Goal: Information Seeking & Learning: Compare options

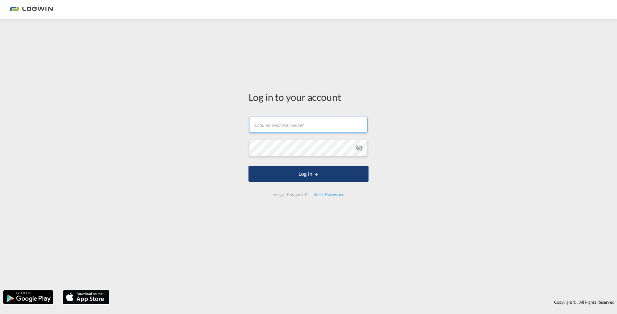
type input "[EMAIL_ADDRESS][PERSON_NAME][DOMAIN_NAME]"
click at [293, 178] on button "Log In" at bounding box center [309, 174] width 120 height 16
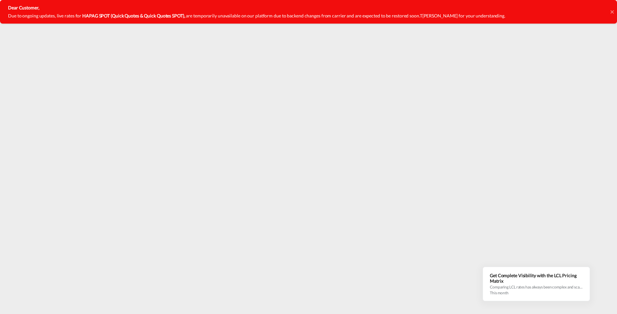
click at [613, 12] on icon at bounding box center [611, 11] width 3 height 3
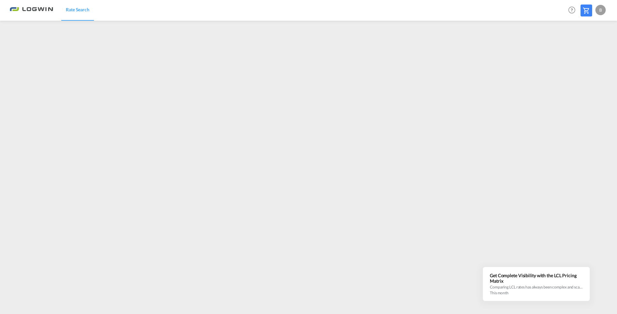
click at [78, 9] on span "Rate Search" at bounding box center [78, 9] width 24 height 5
click at [30, 8] on img at bounding box center [32, 10] width 44 height 15
click at [71, 11] on span "Rate Search" at bounding box center [78, 9] width 24 height 5
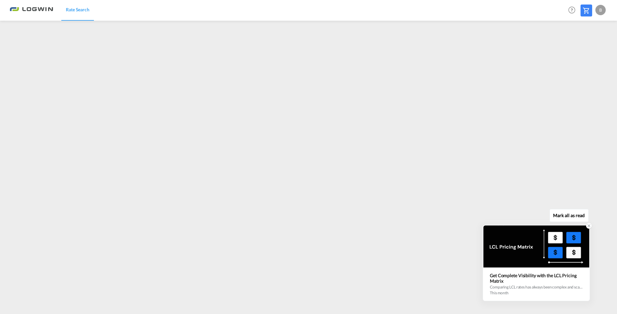
click at [589, 225] on icon at bounding box center [589, 225] width 5 height 5
